Goal: Task Accomplishment & Management: Manage account settings

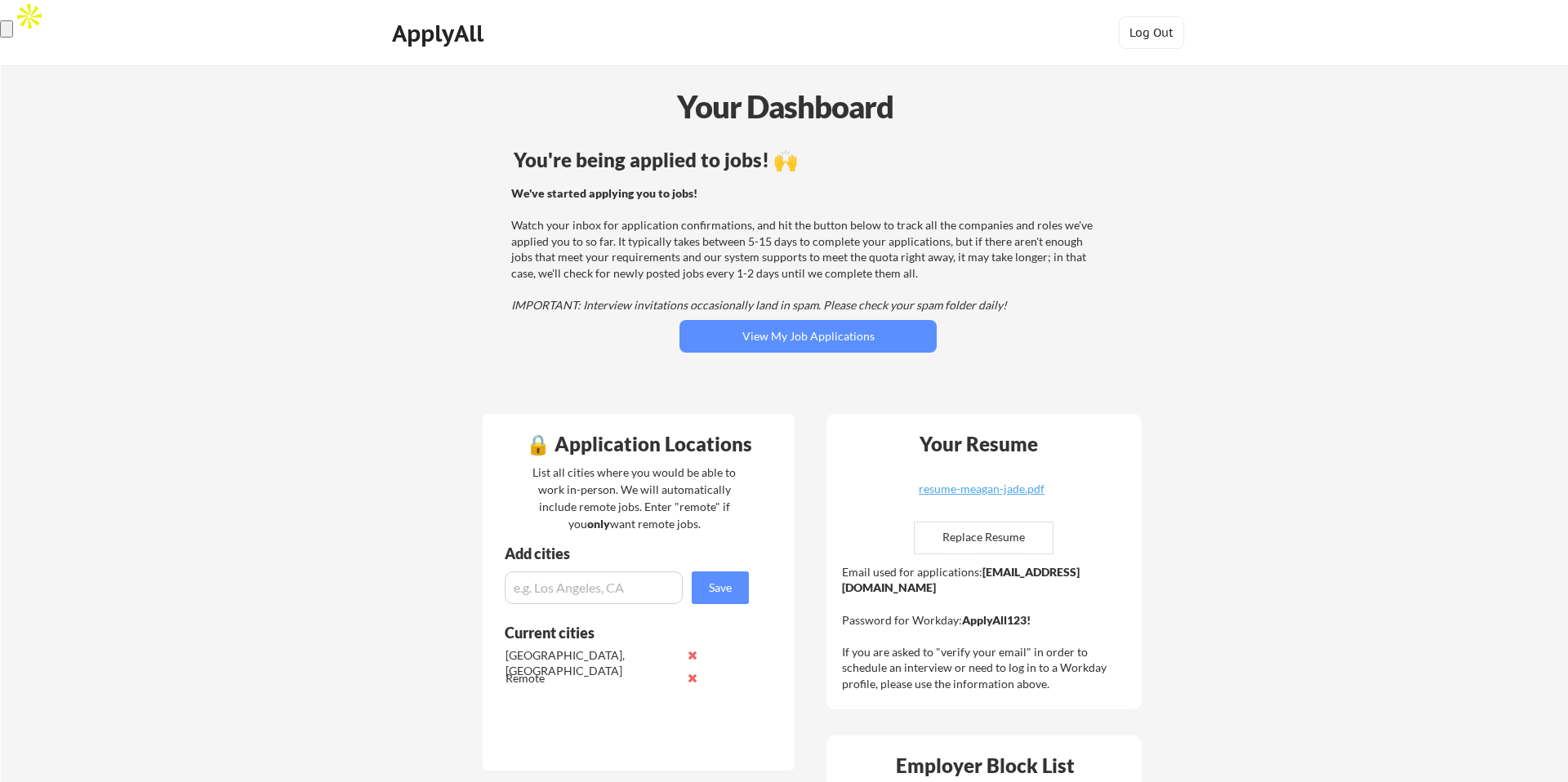
click at [866, 353] on div "You're being applied to jobs! 🙌 We've started applying you to jobs! Watch your …" at bounding box center [808, 272] width 659 height 260
click at [861, 341] on button "View My Job Applications" at bounding box center [808, 336] width 257 height 33
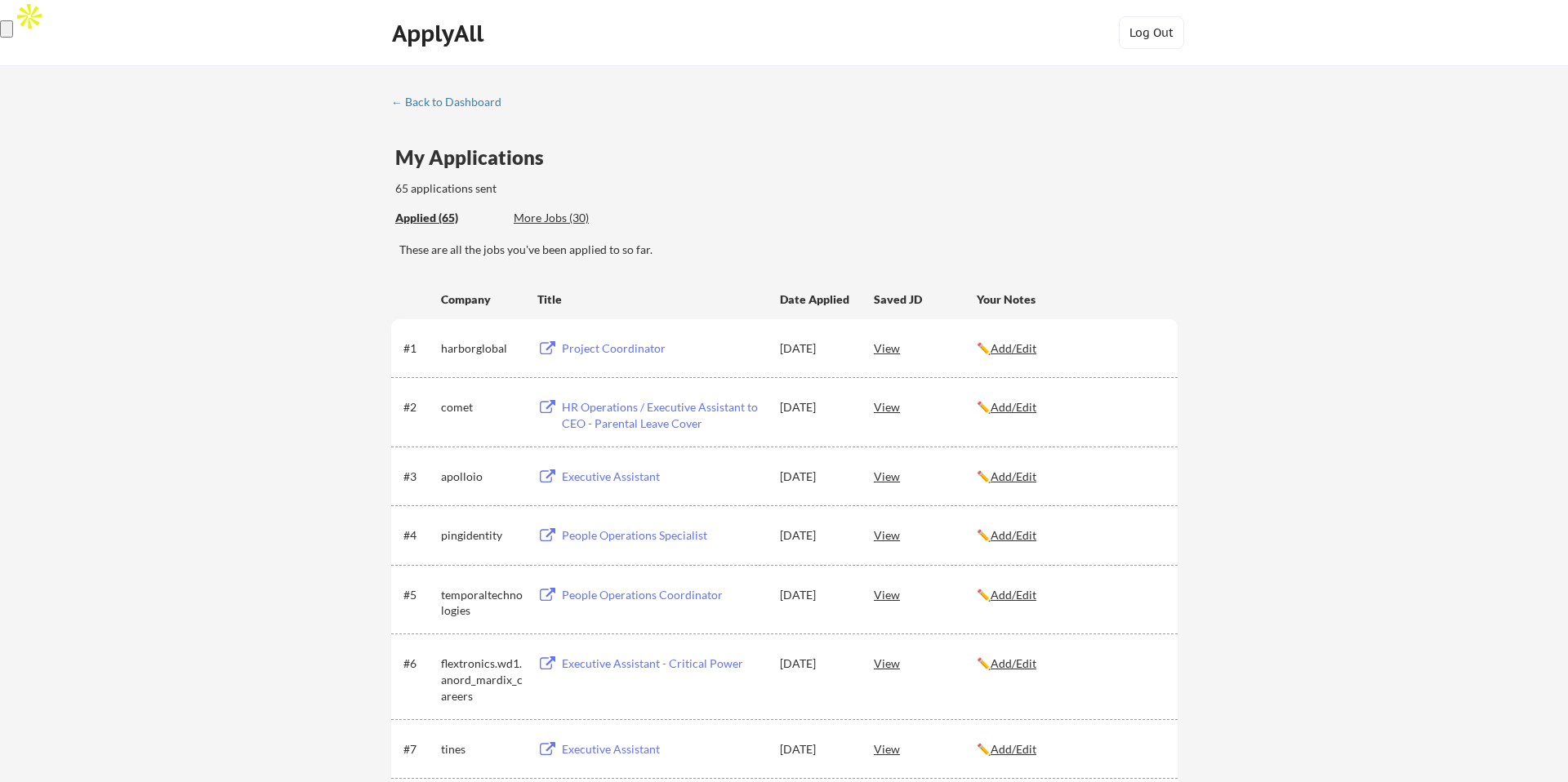
click at [549, 213] on div "More Jobs (30)" at bounding box center [573, 218] width 120 height 16
